Goal: Navigation & Orientation: Find specific page/section

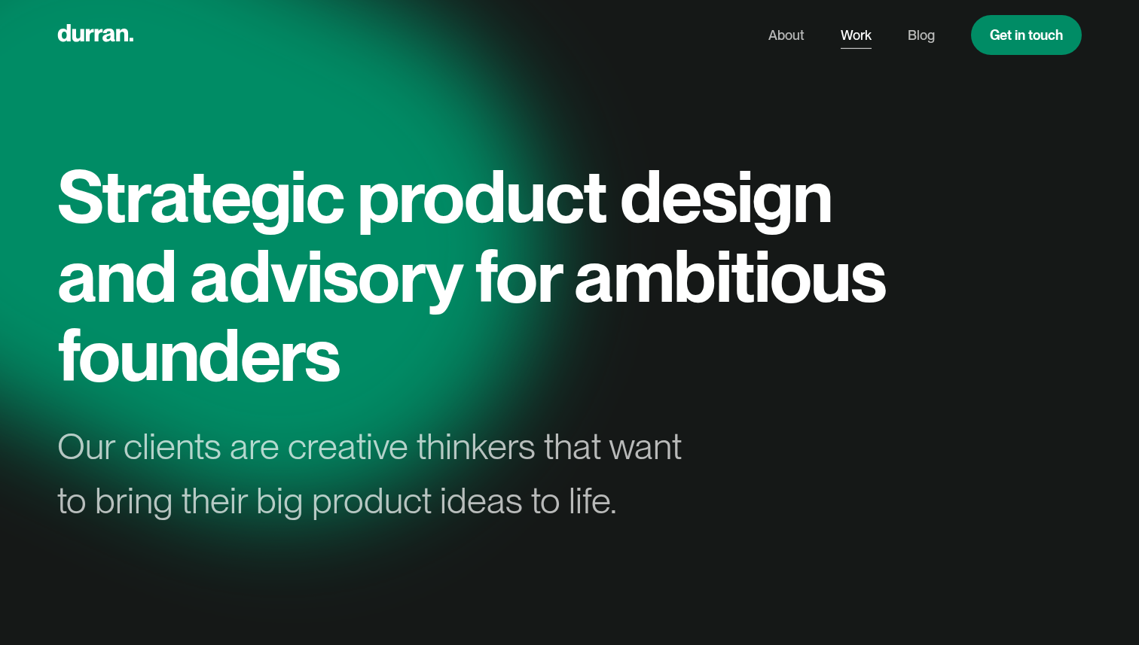
click at [859, 33] on link "Work" at bounding box center [855, 35] width 31 height 29
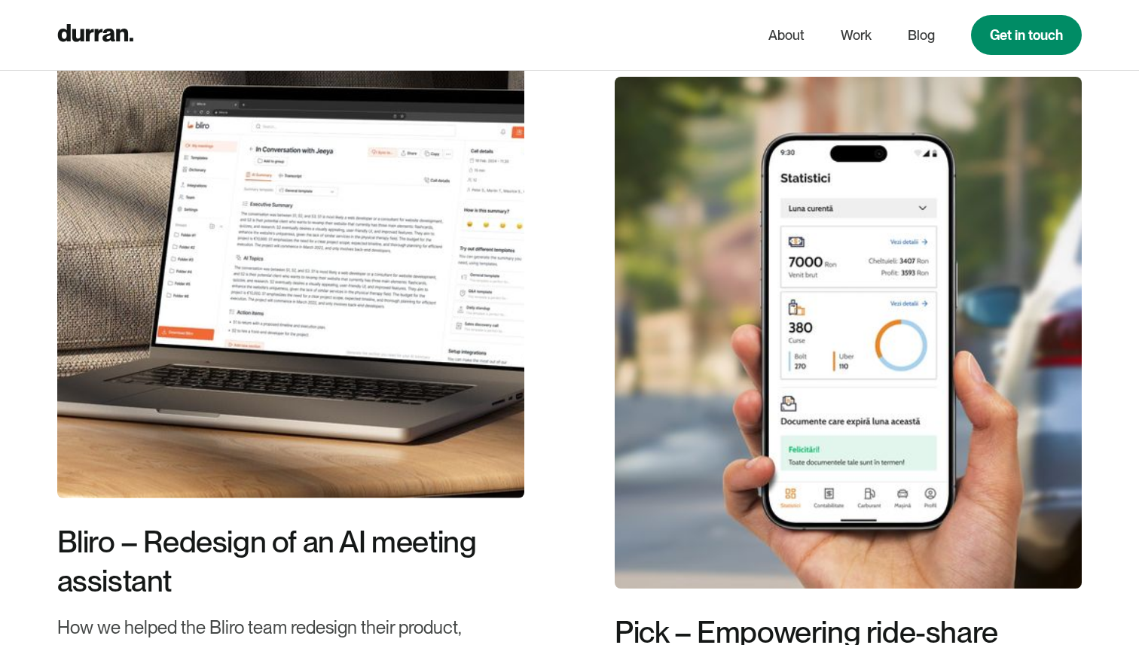
scroll to position [504, 0]
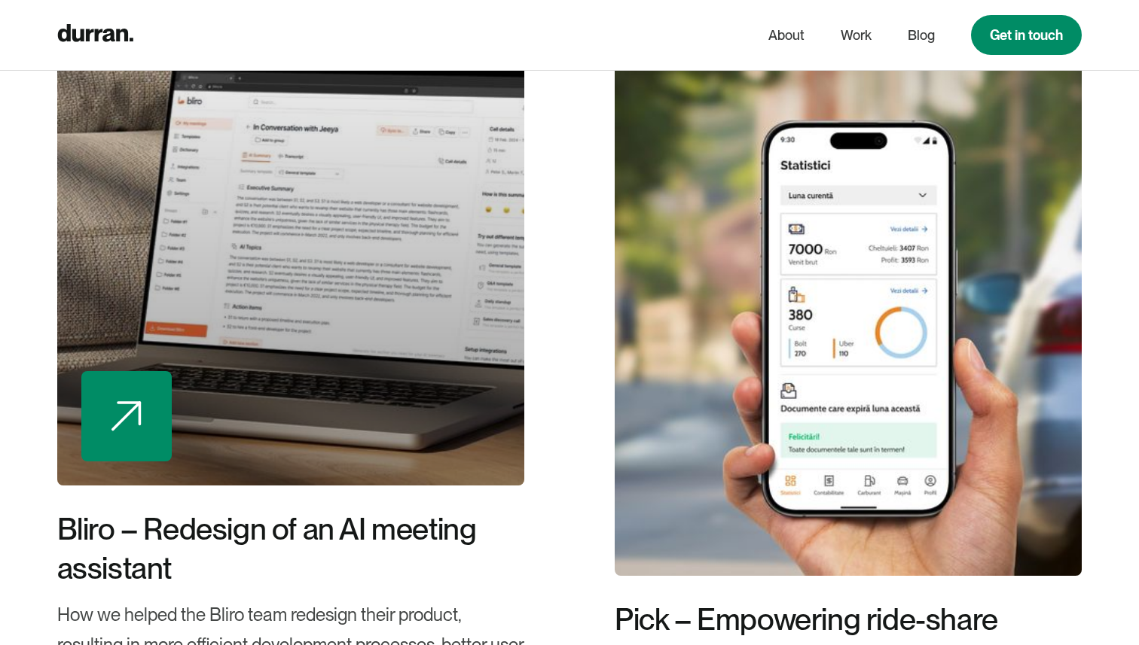
click at [395, 340] on div at bounding box center [290, 230] width 467 height 512
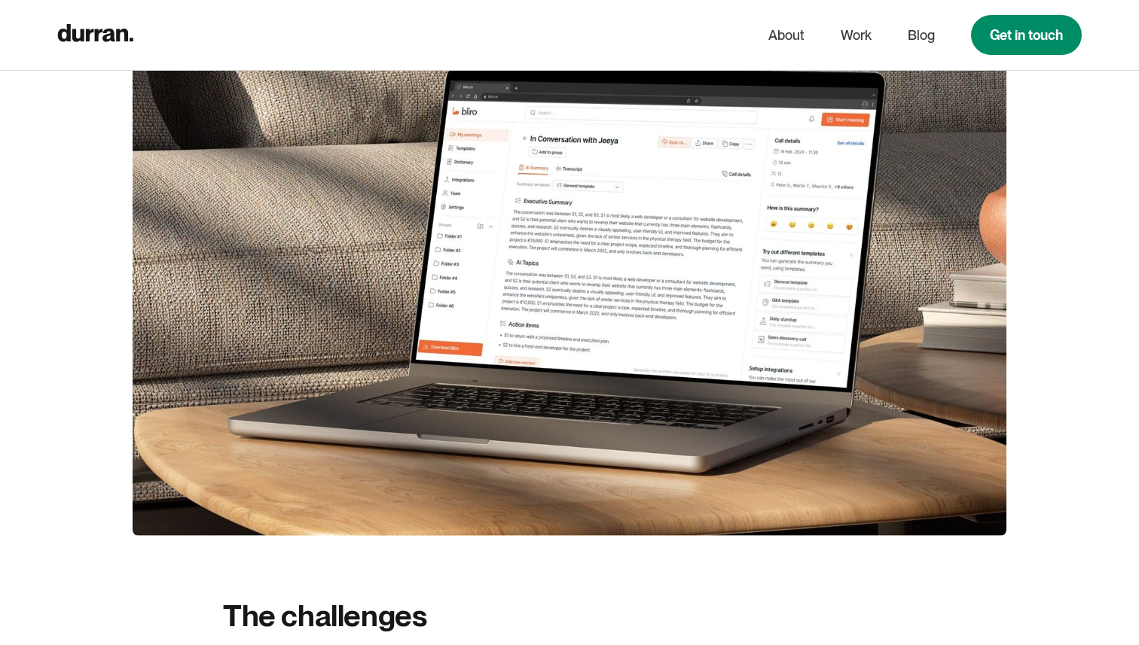
scroll to position [776, 0]
